Goal: Find contact information: Find contact information

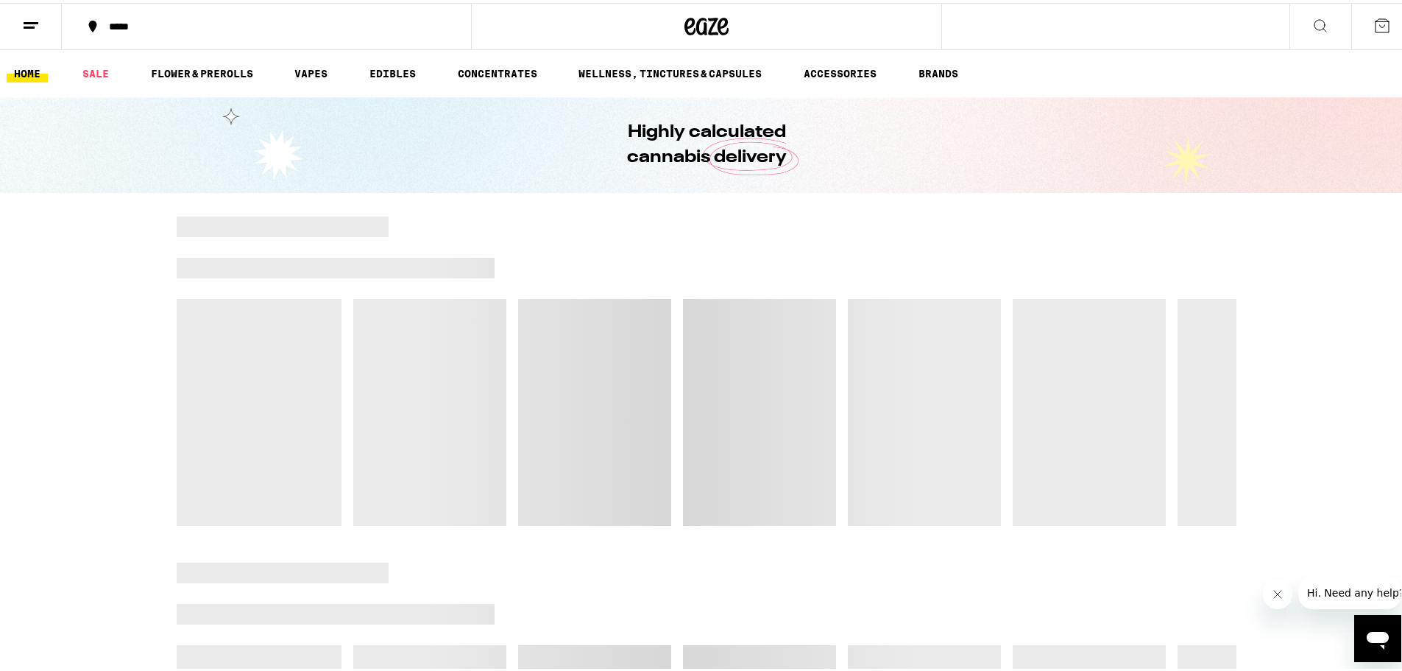
click at [27, 14] on icon at bounding box center [31, 23] width 18 height 18
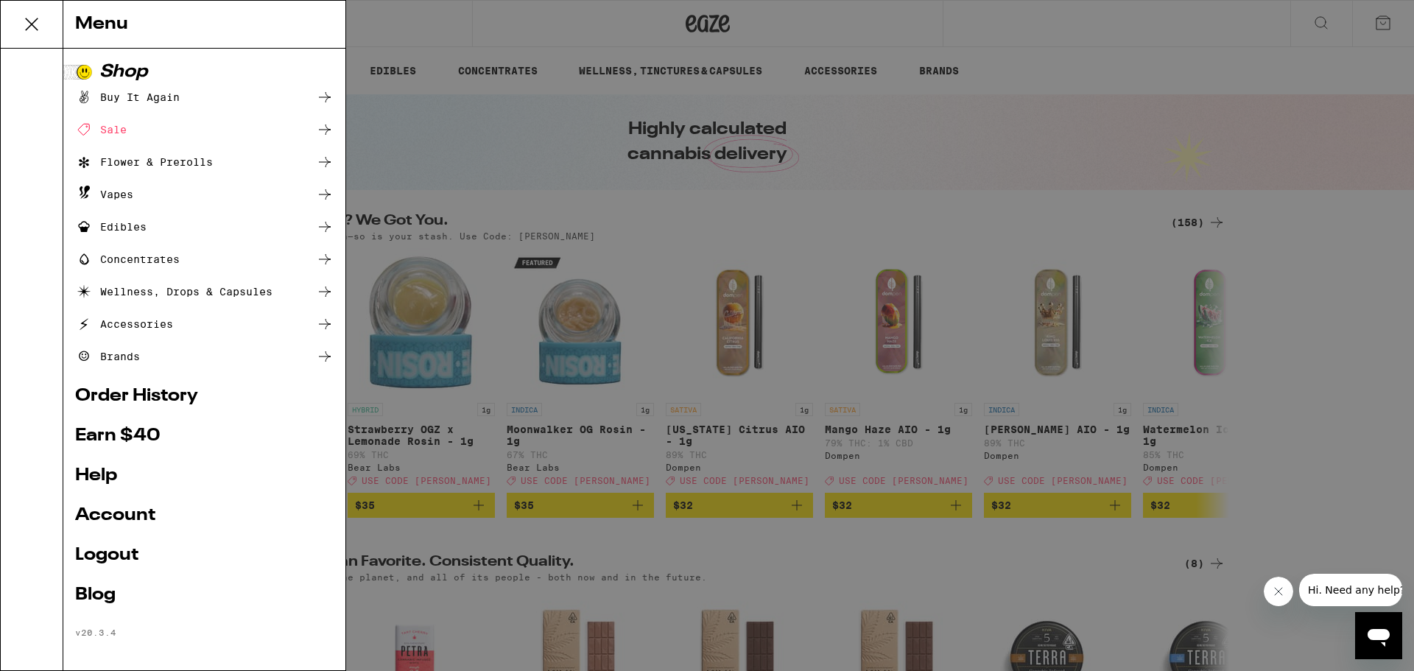
click at [123, 436] on link "Earn $ 40" at bounding box center [204, 436] width 258 height 18
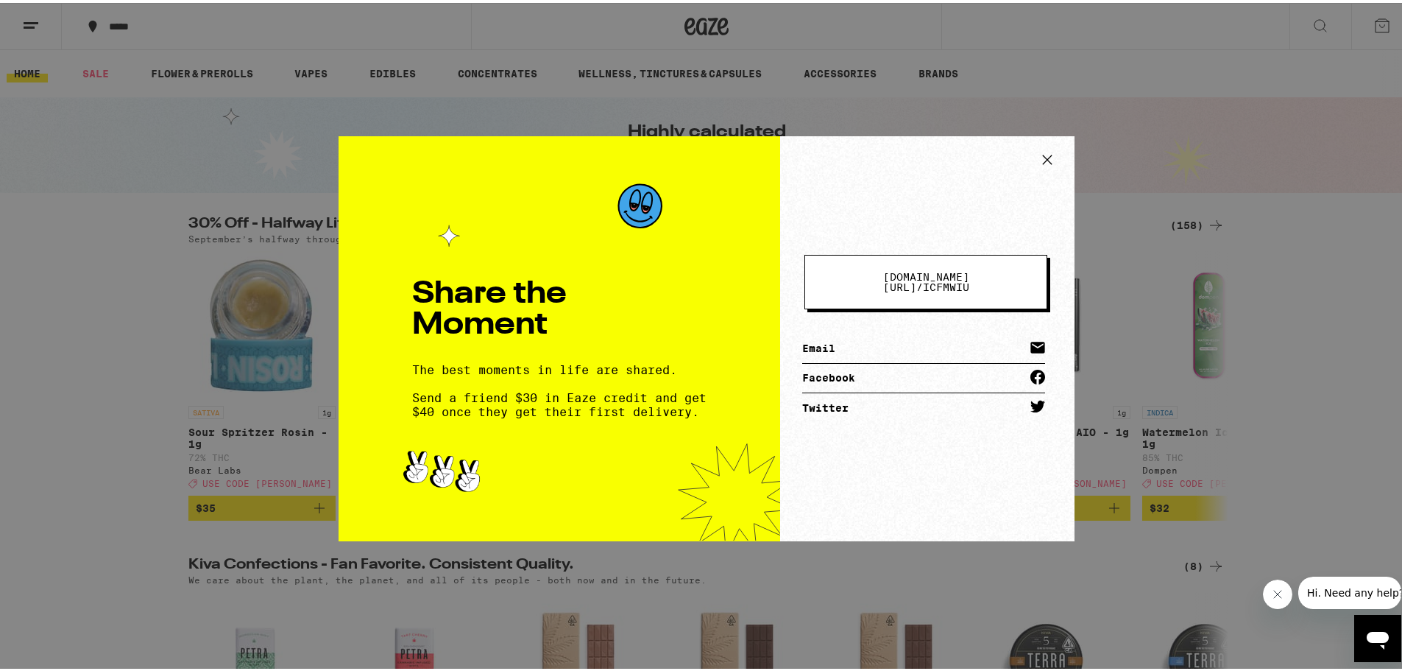
click at [883, 273] on span "[DOMAIN_NAME][URL] /" at bounding box center [926, 279] width 86 height 22
click at [950, 374] on link "Facebook" at bounding box center [923, 375] width 243 height 29
click at [882, 270] on button "[DOMAIN_NAME][URL] / icfmwiu" at bounding box center [926, 279] width 243 height 54
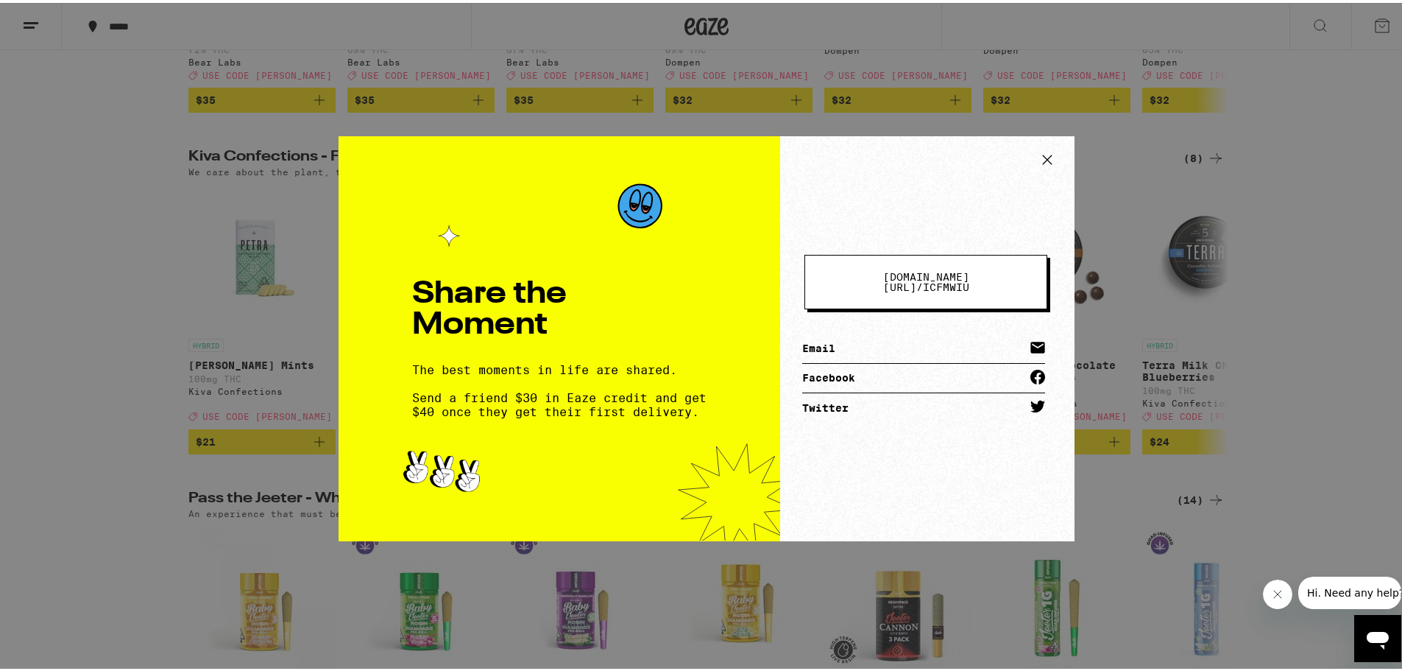
scroll to position [442, 0]
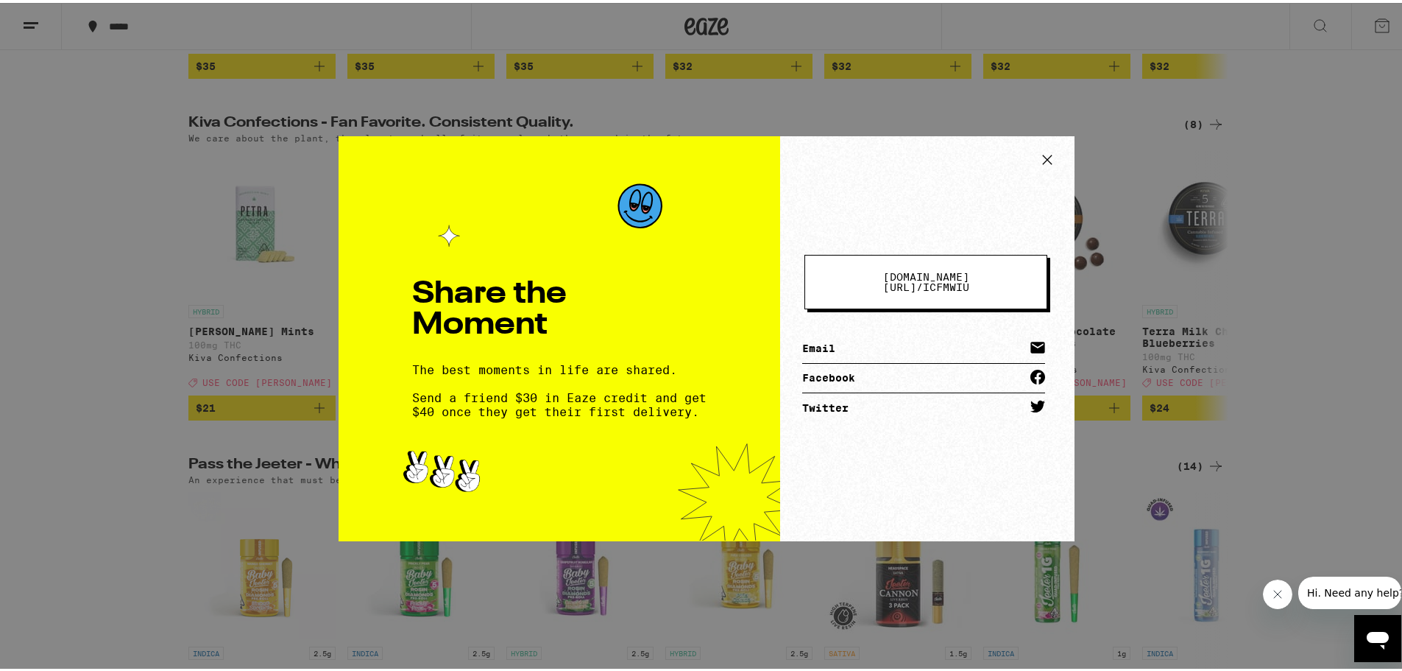
click at [1045, 160] on icon at bounding box center [1048, 157] width 22 height 22
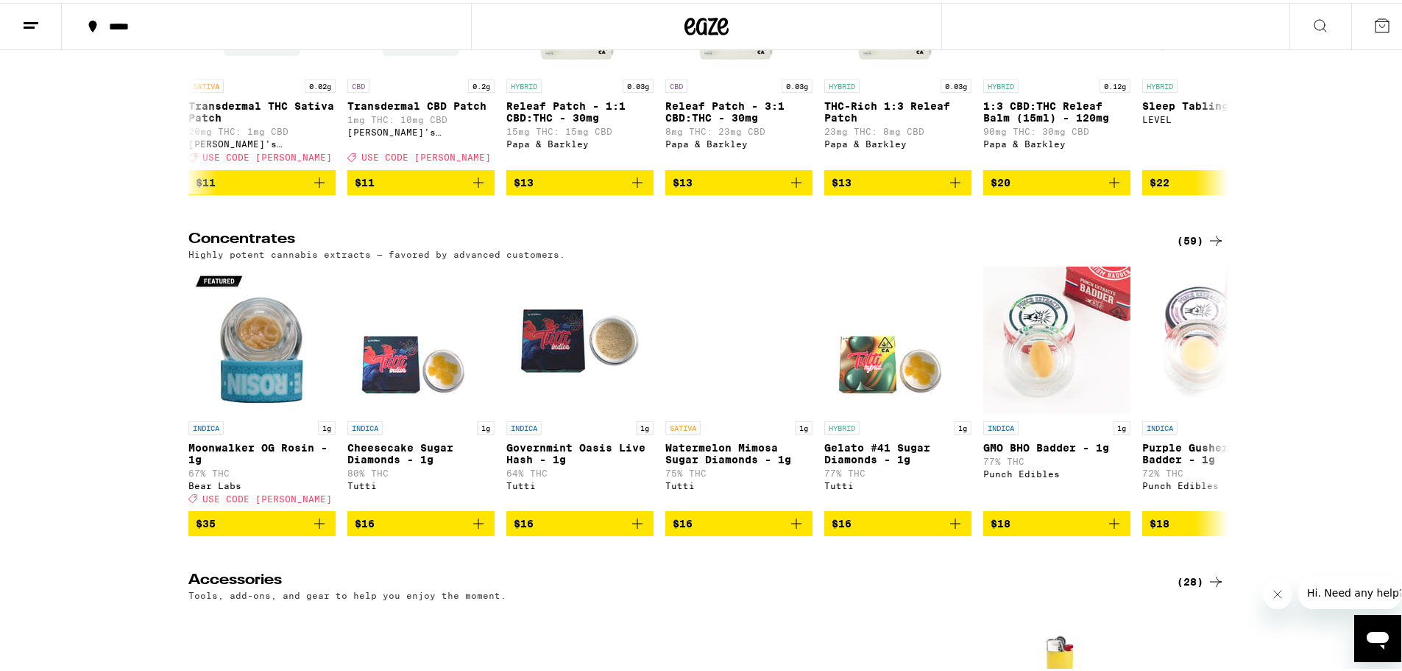
scroll to position [6878, 0]
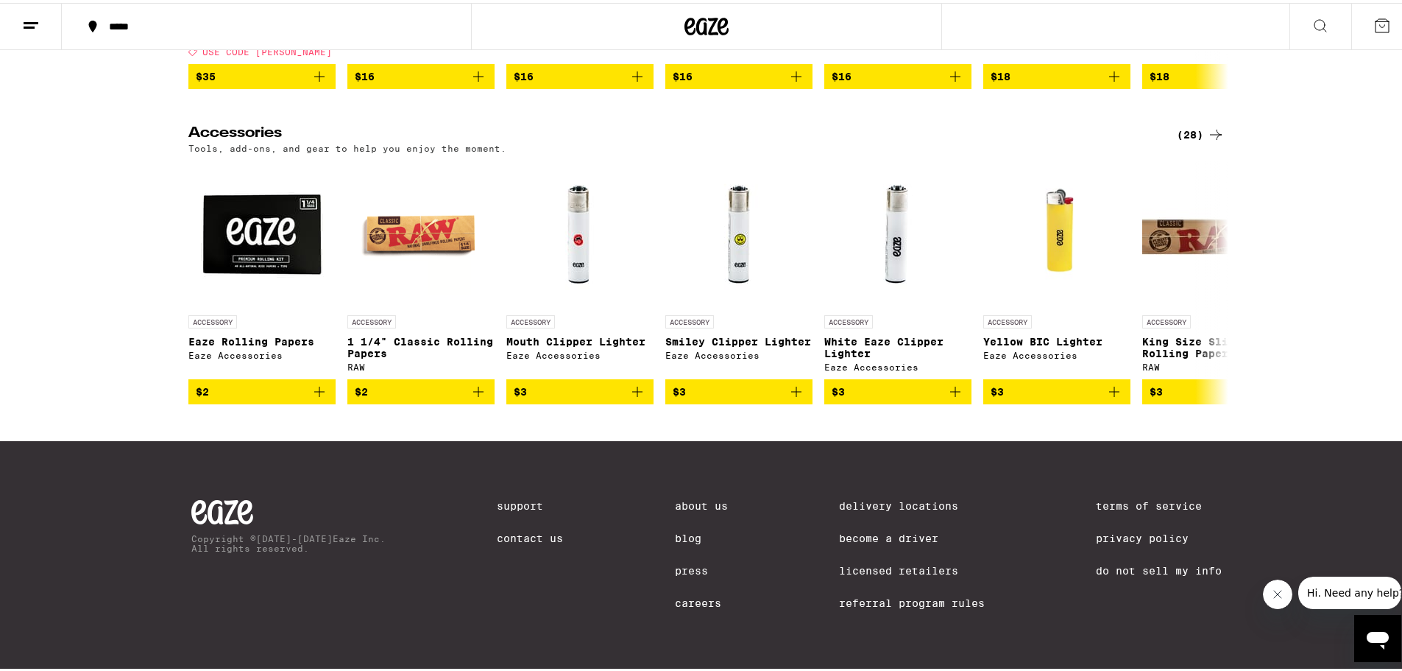
click at [523, 529] on link "Contact Us" at bounding box center [530, 535] width 66 height 12
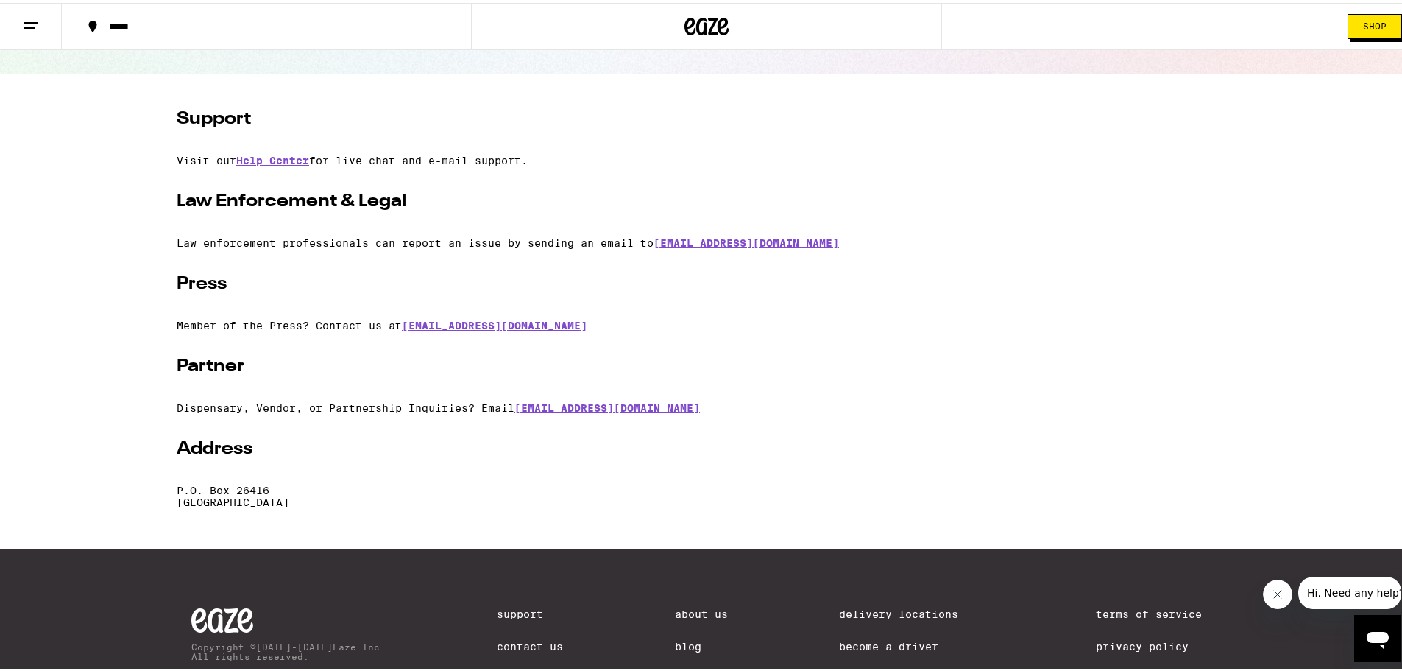
scroll to position [221, 0]
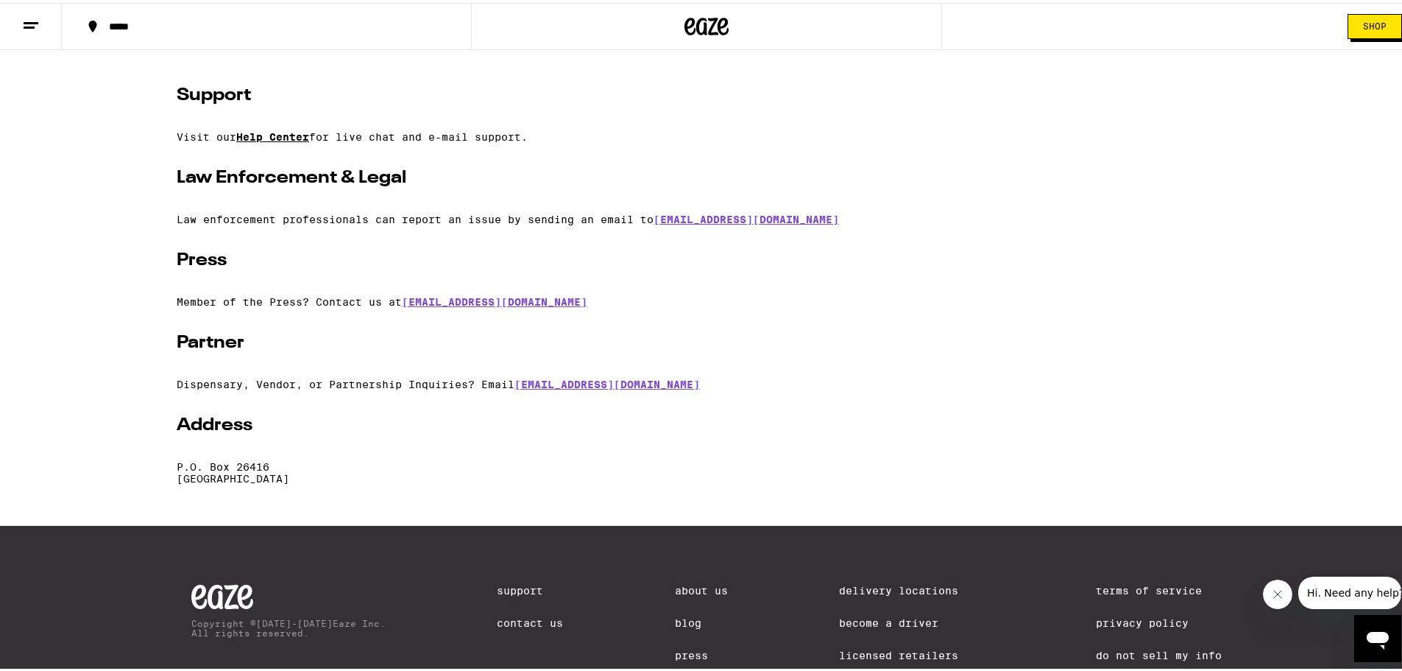
click at [297, 134] on link "Help Center" at bounding box center [272, 134] width 73 height 12
